Goal: Use online tool/utility: Utilize a website feature to perform a specific function

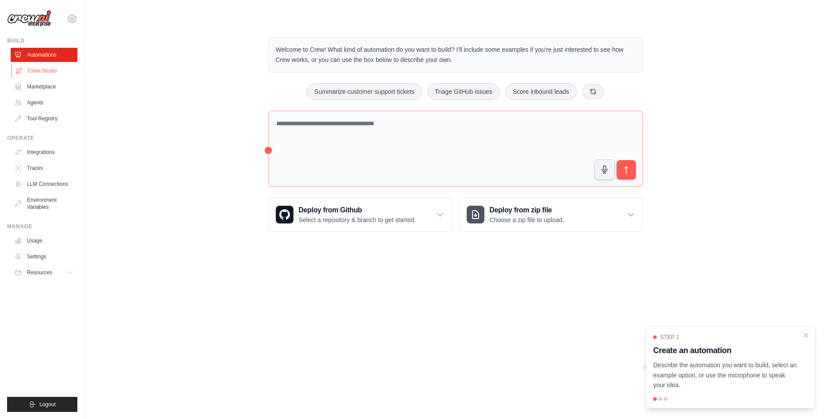
click at [41, 70] on link "Crew Studio" at bounding box center [44, 71] width 67 height 14
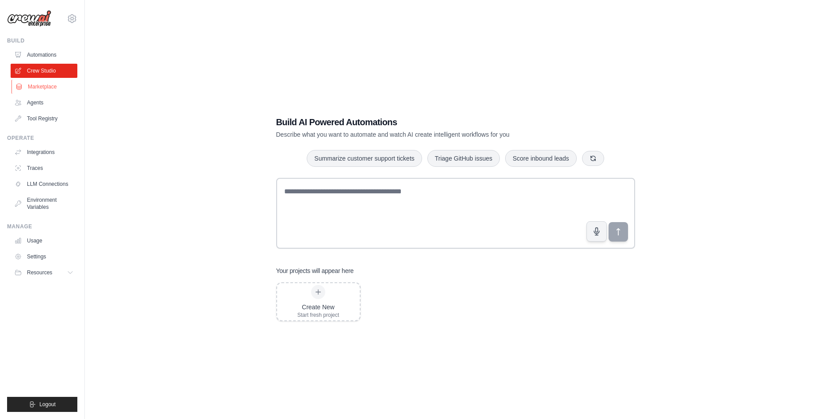
click at [40, 84] on link "Marketplace" at bounding box center [44, 87] width 67 height 14
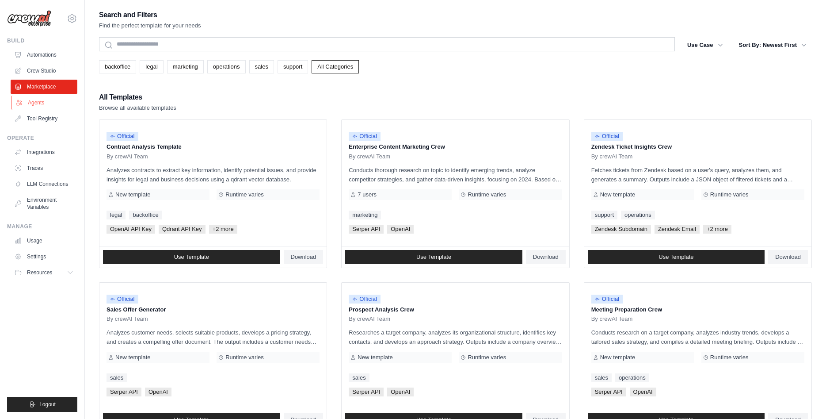
click at [40, 100] on link "Agents" at bounding box center [44, 102] width 67 height 14
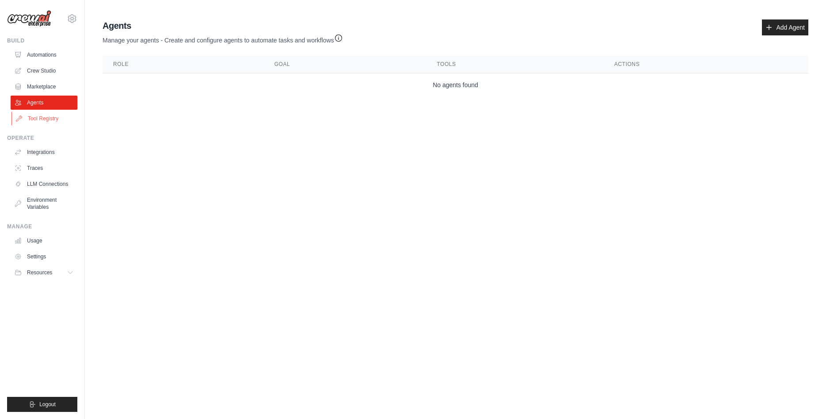
click at [46, 120] on link "Tool Registry" at bounding box center [44, 118] width 67 height 14
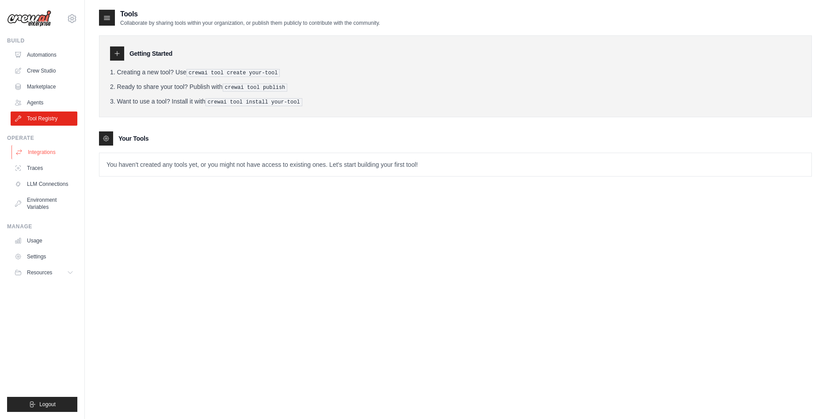
click at [41, 154] on link "Integrations" at bounding box center [44, 152] width 67 height 14
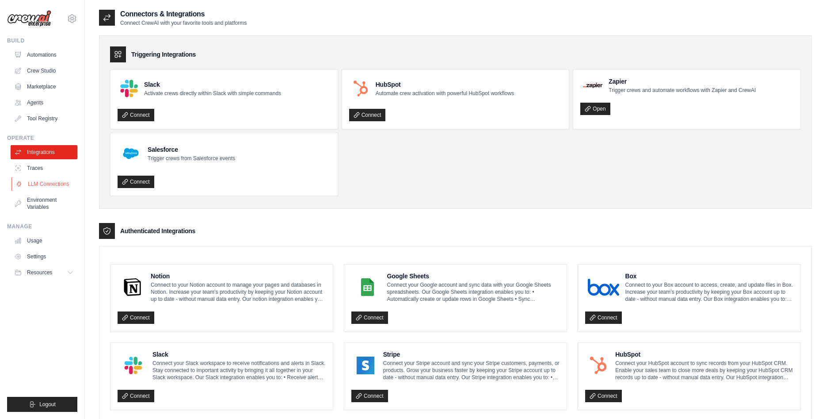
click at [40, 180] on link "LLM Connections" at bounding box center [44, 184] width 67 height 14
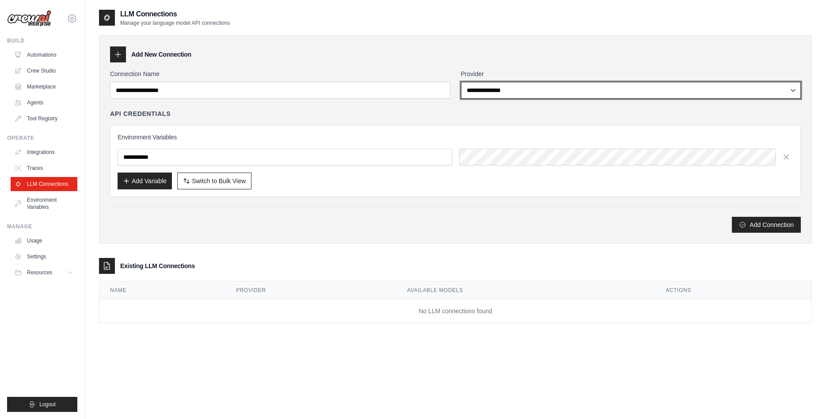
click at [461, 82] on select "**********" at bounding box center [631, 90] width 340 height 17
click option "******" at bounding box center [0, 0] width 0 height 0
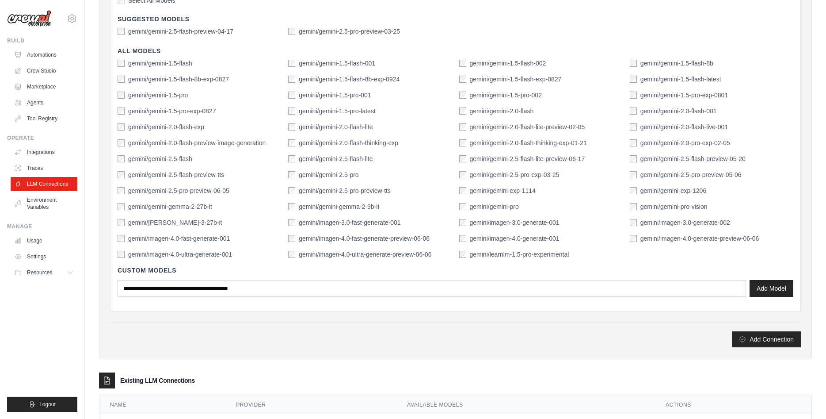
scroll to position [225, 0]
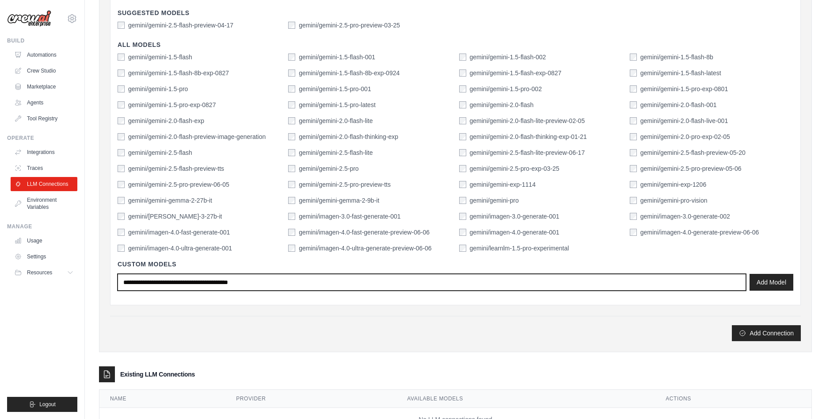
click at [338, 287] on input "text" at bounding box center [432, 282] width 628 height 17
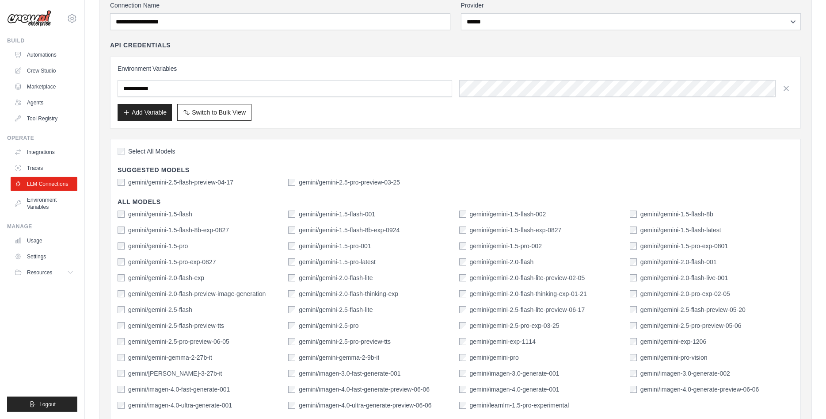
scroll to position [45, 0]
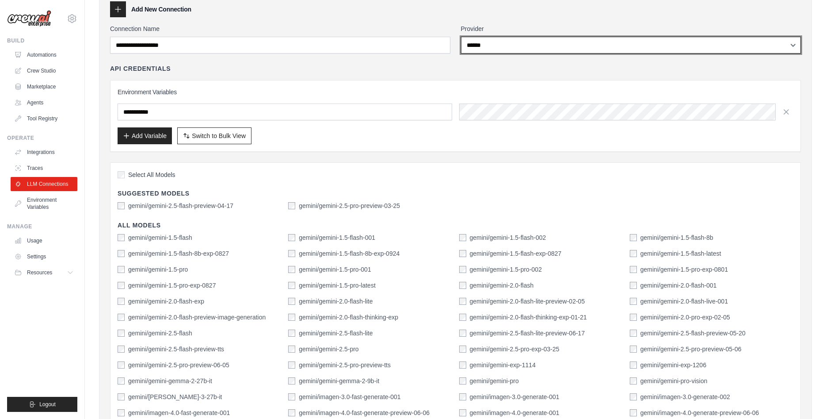
click at [461, 37] on select "**********" at bounding box center [631, 45] width 340 height 17
select select "******"
click option "******" at bounding box center [0, 0] width 0 height 0
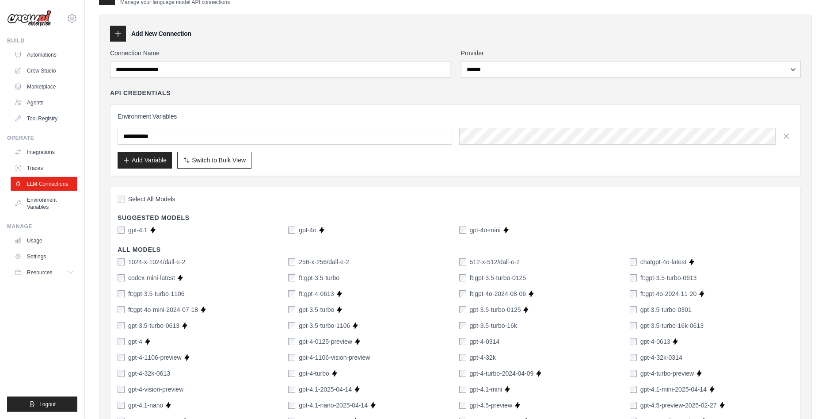
scroll to position [0, 0]
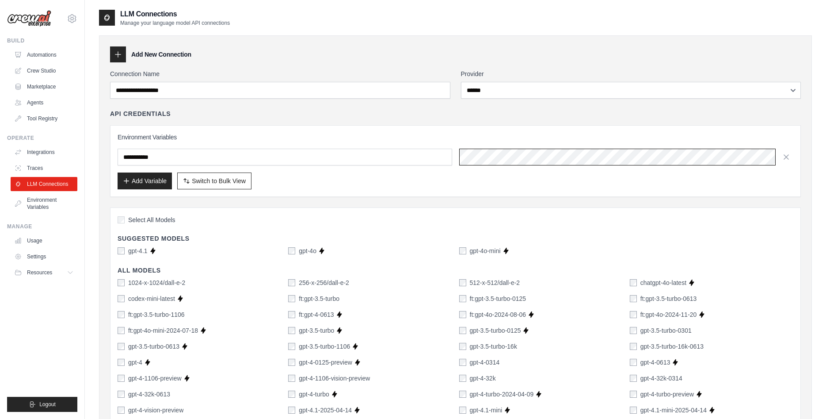
click at [520, 157] on div at bounding box center [626, 156] width 335 height 17
click at [144, 179] on button "Add Variable" at bounding box center [145, 180] width 54 height 17
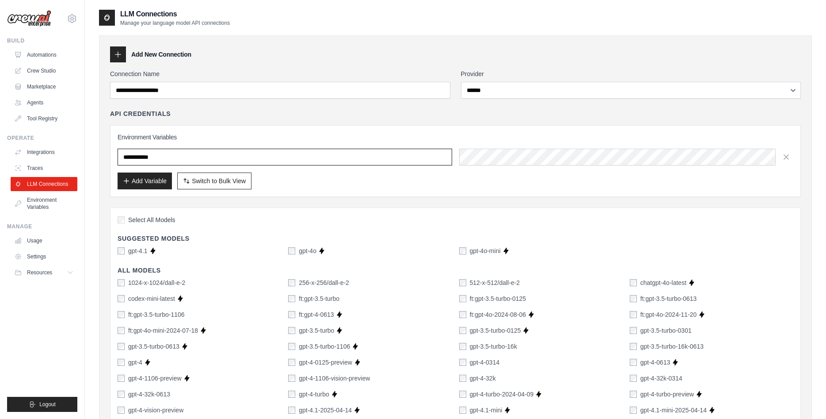
click at [179, 153] on input "text" at bounding box center [285, 156] width 335 height 17
type input "****"
click at [135, 183] on button "Add Variable" at bounding box center [145, 180] width 54 height 17
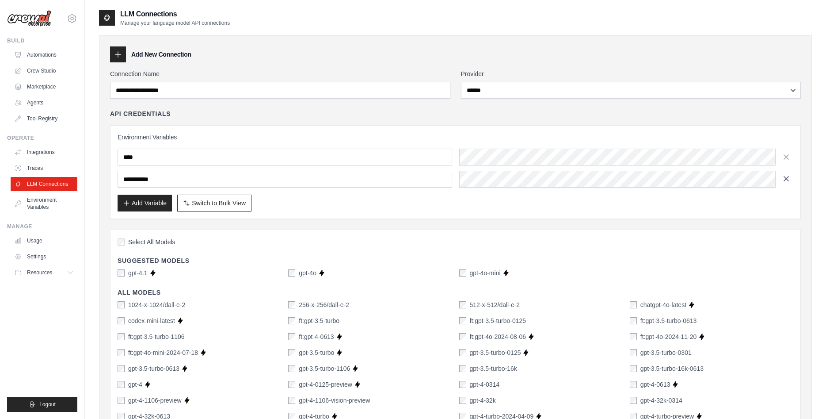
click at [790, 182] on icon "button" at bounding box center [786, 178] width 9 height 9
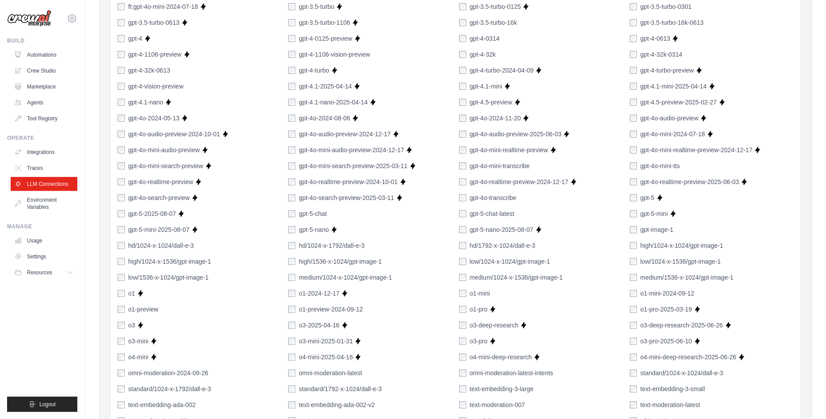
scroll to position [531, 0]
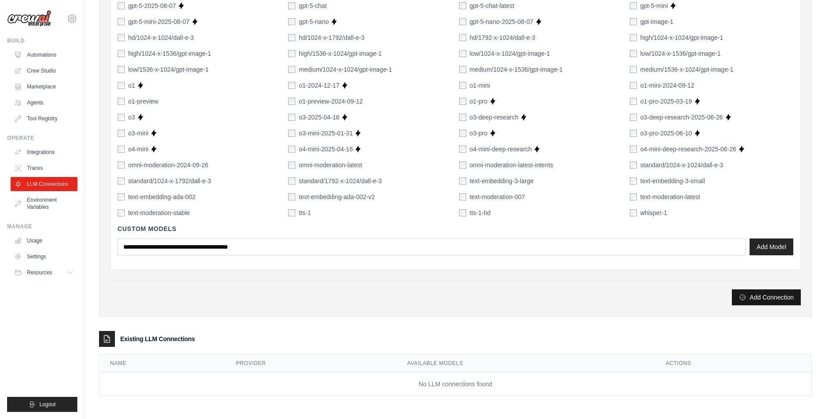
click at [784, 297] on button "Add Connection" at bounding box center [766, 297] width 69 height 16
type input "*******"
click at [780, 297] on button "Add Connection" at bounding box center [766, 297] width 69 height 16
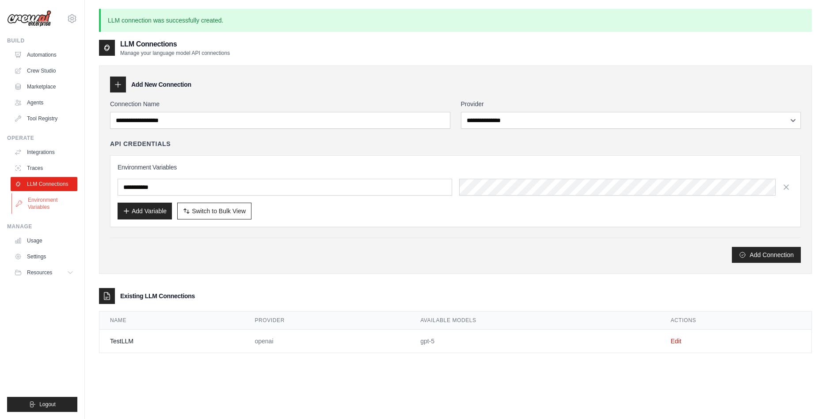
click at [30, 204] on link "Environment Variables" at bounding box center [44, 203] width 67 height 21
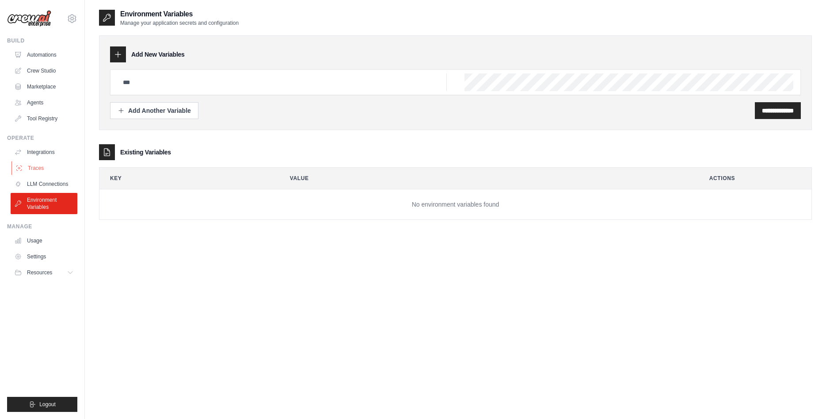
click at [31, 167] on link "Traces" at bounding box center [44, 168] width 67 height 14
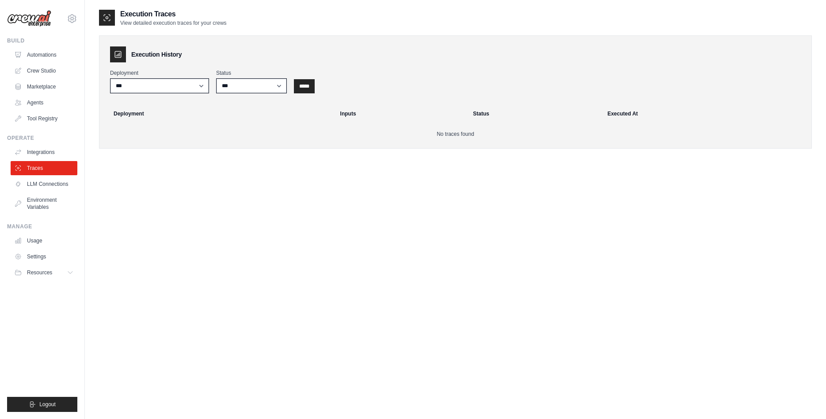
click at [42, 149] on link "Integrations" at bounding box center [44, 152] width 67 height 14
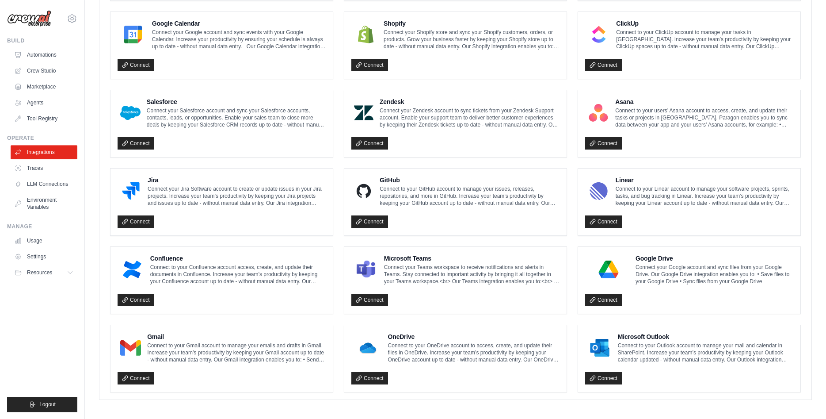
scroll to position [411, 0]
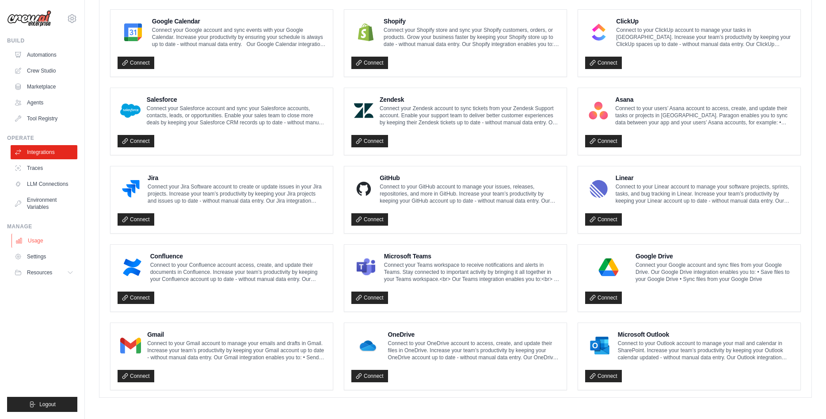
click at [26, 240] on link "Usage" at bounding box center [44, 240] width 67 height 14
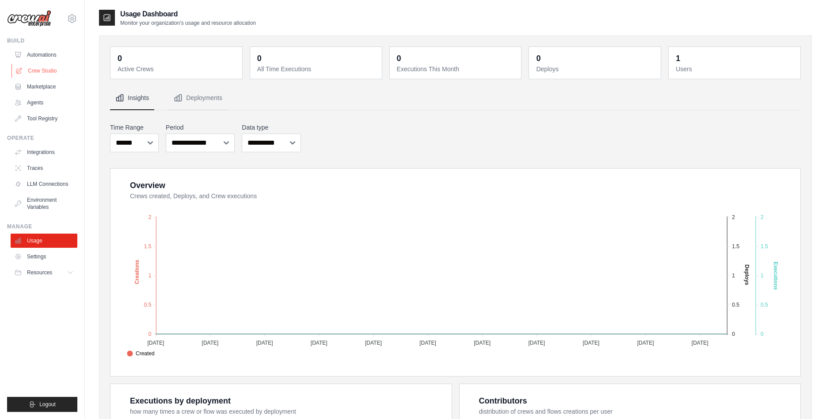
click at [38, 68] on link "Crew Studio" at bounding box center [44, 71] width 67 height 14
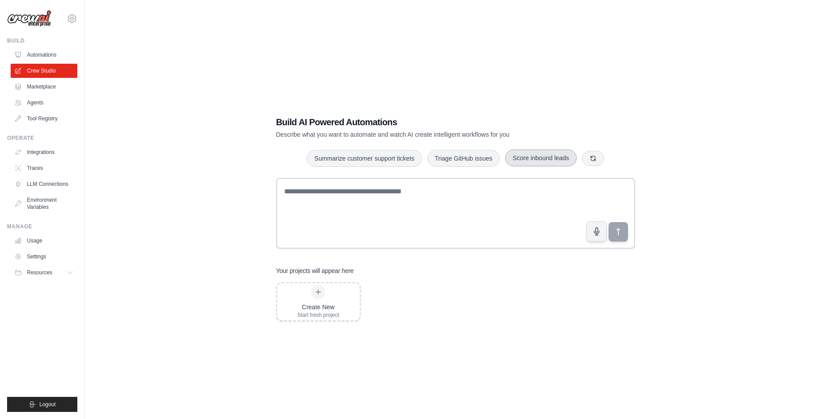
click at [552, 162] on button "Score inbound leads" at bounding box center [541, 157] width 72 height 17
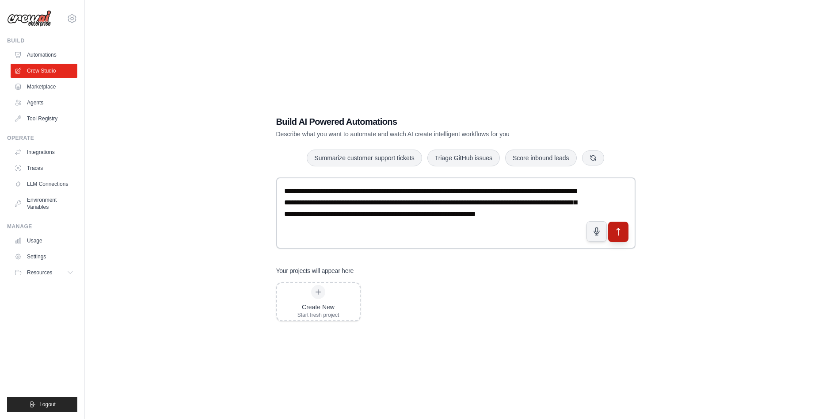
click at [620, 229] on icon "submit" at bounding box center [617, 231] width 9 height 9
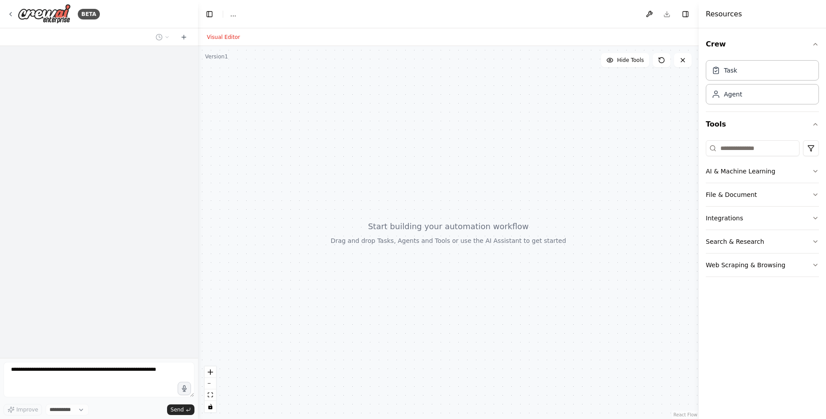
select select "****"
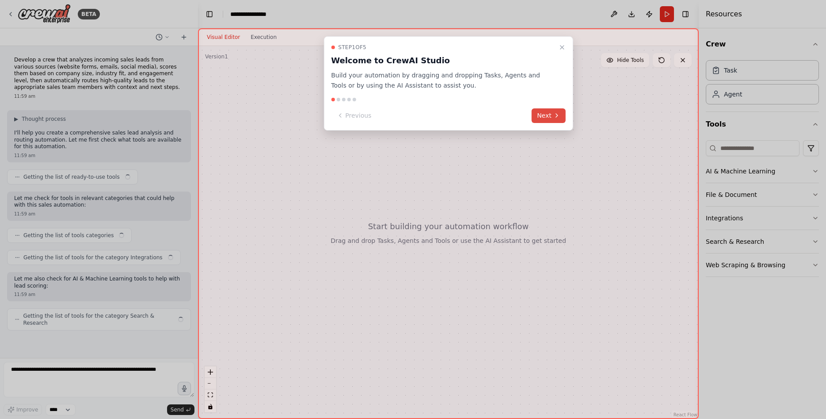
click at [557, 119] on button "Next" at bounding box center [549, 115] width 34 height 15
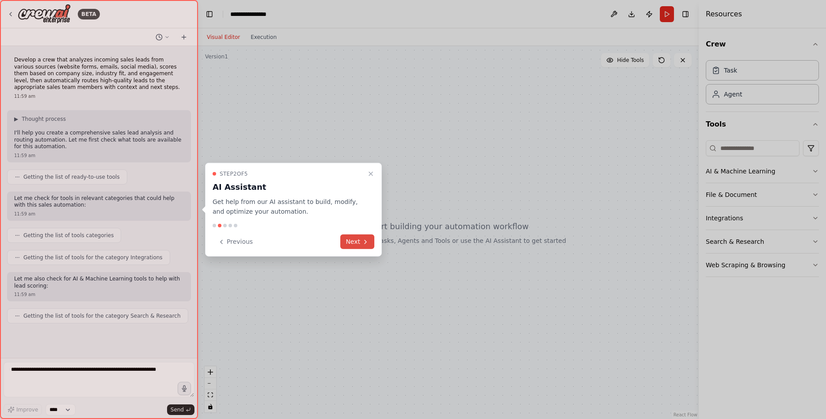
click at [366, 243] on icon at bounding box center [365, 241] width 7 height 7
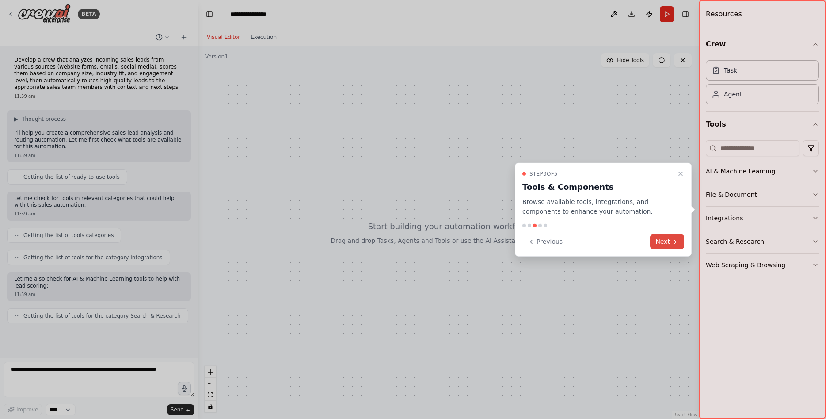
click at [661, 245] on button "Next" at bounding box center [667, 241] width 34 height 15
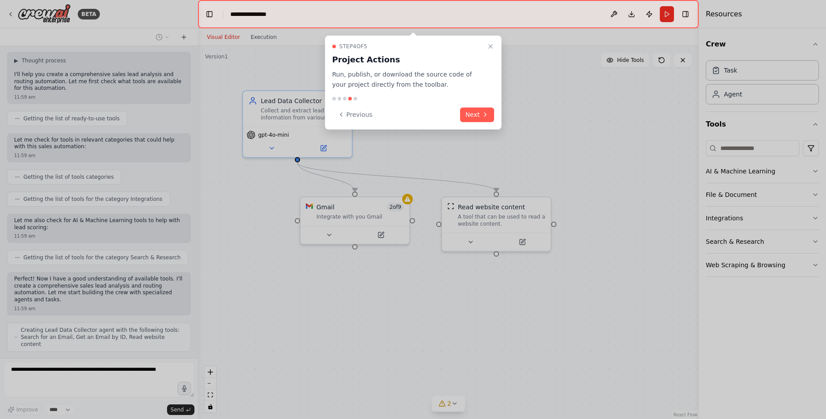
scroll to position [65, 0]
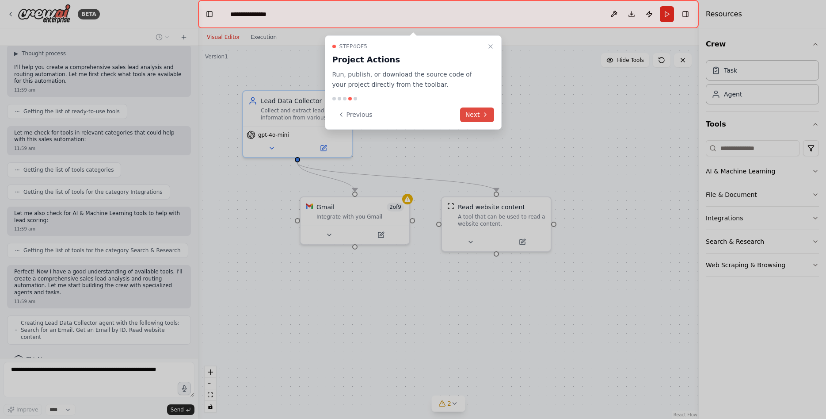
click at [476, 109] on button "Next" at bounding box center [477, 114] width 34 height 15
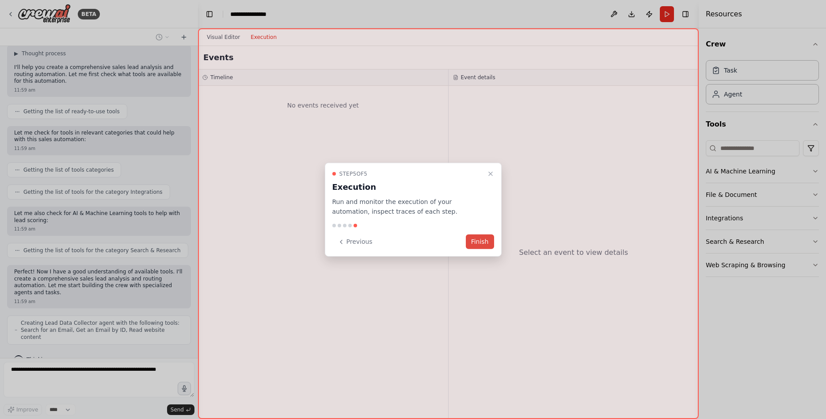
click at [475, 244] on button "Finish" at bounding box center [480, 241] width 28 height 15
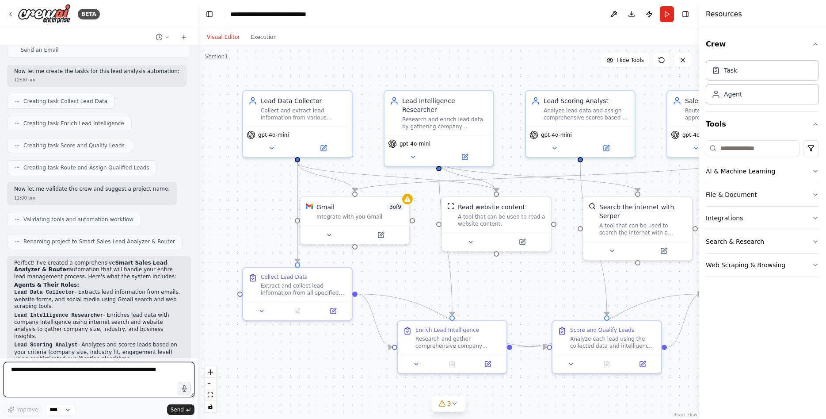
scroll to position [450, 0]
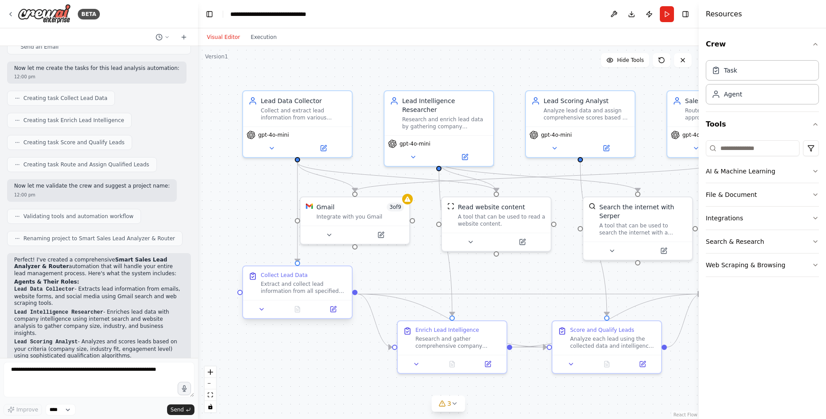
click at [312, 286] on div "Extract and collect lead information from all specified sources including {emai…" at bounding box center [304, 287] width 86 height 14
click at [568, 339] on div "Score and Qualify Leads Analyze each lead using the collected data and intellig…" at bounding box center [607, 335] width 98 height 23
click at [632, 206] on div "Search the internet with Serper" at bounding box center [643, 210] width 88 height 18
click at [604, 123] on div "Lead Scoring Analyst Analyze lead data and assign comprehensive scores based on…" at bounding box center [580, 106] width 109 height 35
click at [686, 112] on div "Route qualified leads to appropriate sales team members based on territory, ind…" at bounding box center [728, 112] width 86 height 14
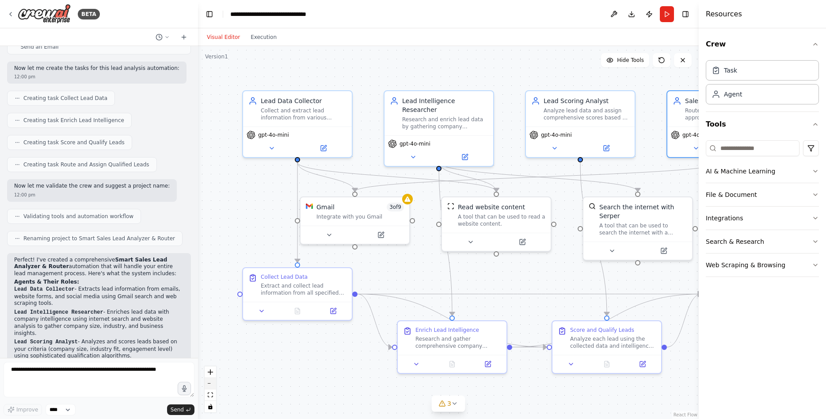
click at [208, 382] on button "zoom out" at bounding box center [210, 382] width 11 height 11
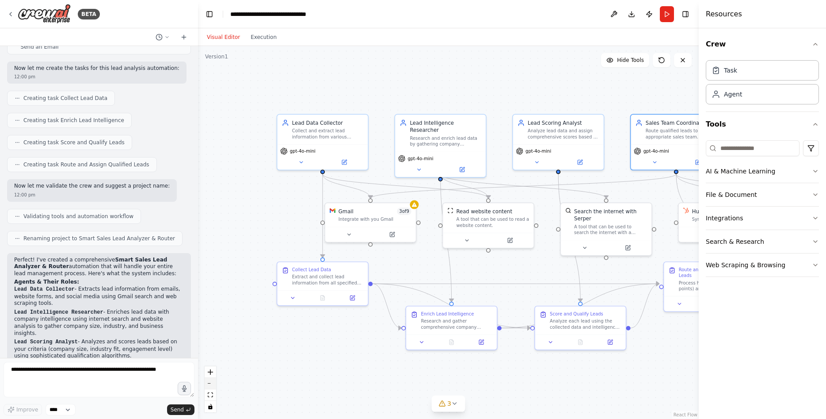
click at [208, 382] on button "zoom out" at bounding box center [210, 382] width 11 height 11
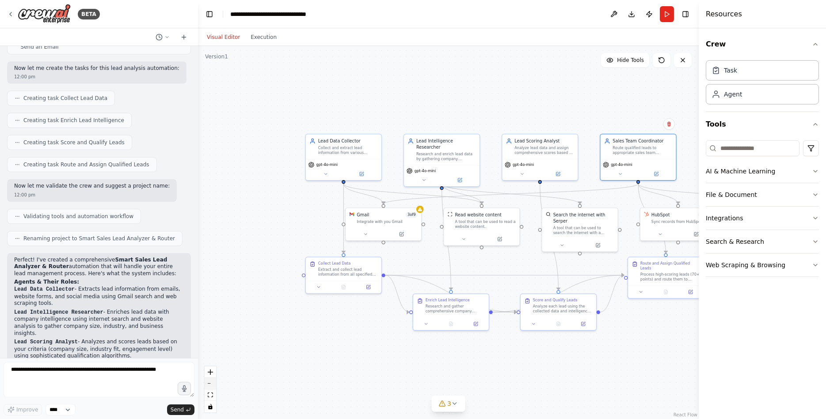
click at [208, 381] on button "zoom out" at bounding box center [210, 382] width 11 height 11
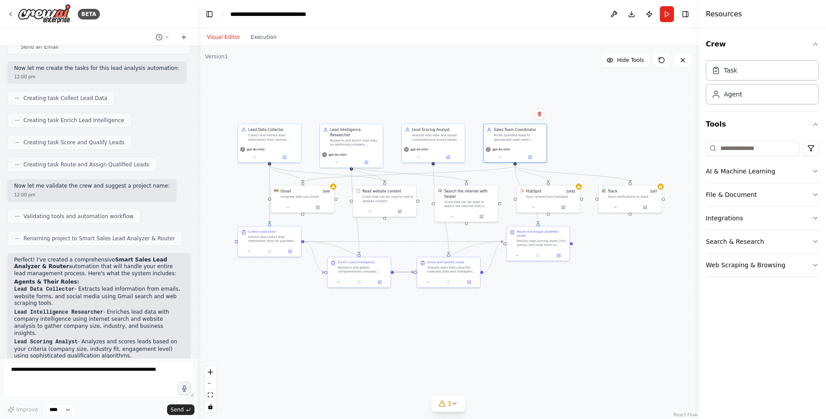
drag, startPoint x: 587, startPoint y: 382, endPoint x: 495, endPoint y: 355, distance: 95.2
click at [495, 355] on div ".deletable-edge-delete-btn { width: 20px; height: 20px; border: 0px solid #ffff…" at bounding box center [448, 232] width 501 height 373
click at [212, 396] on icon "fit view" at bounding box center [210, 394] width 5 height 5
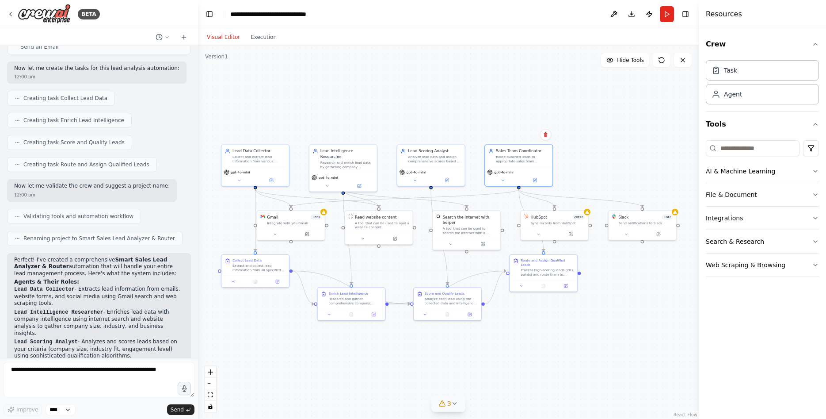
click at [460, 407] on button "3" at bounding box center [448, 403] width 34 height 16
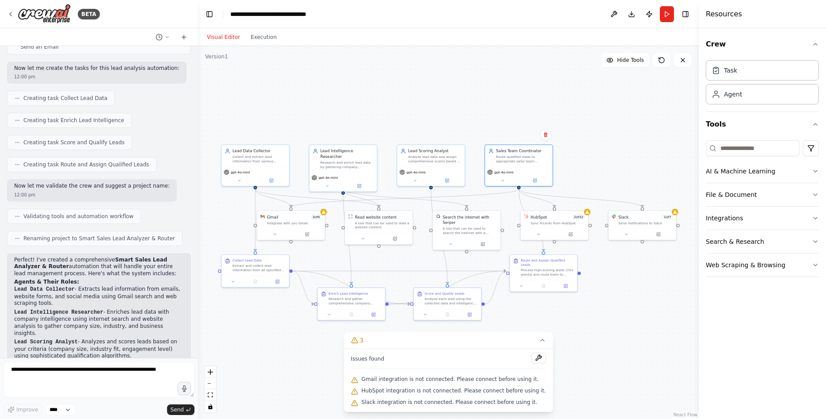
click at [609, 383] on div ".deletable-edge-delete-btn { width: 20px; height: 20px; border: 0px solid #ffff…" at bounding box center [448, 232] width 501 height 373
click at [539, 339] on icon at bounding box center [542, 339] width 7 height 7
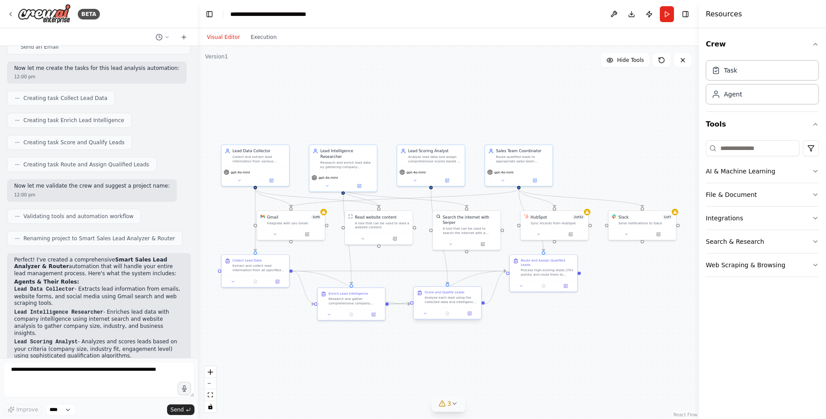
click at [460, 306] on div "Score and Qualify Leads Analyze each lead using the collected data and intellig…" at bounding box center [448, 296] width 68 height 21
click at [540, 267] on div "Process high-scoring leads (70+ points) and route them to appropriate sales tea…" at bounding box center [547, 270] width 53 height 9
click at [636, 225] on div "Slack 1 of 7 Send notifications to Slack" at bounding box center [643, 218] width 68 height 18
